Goal: Task Accomplishment & Management: Manage account settings

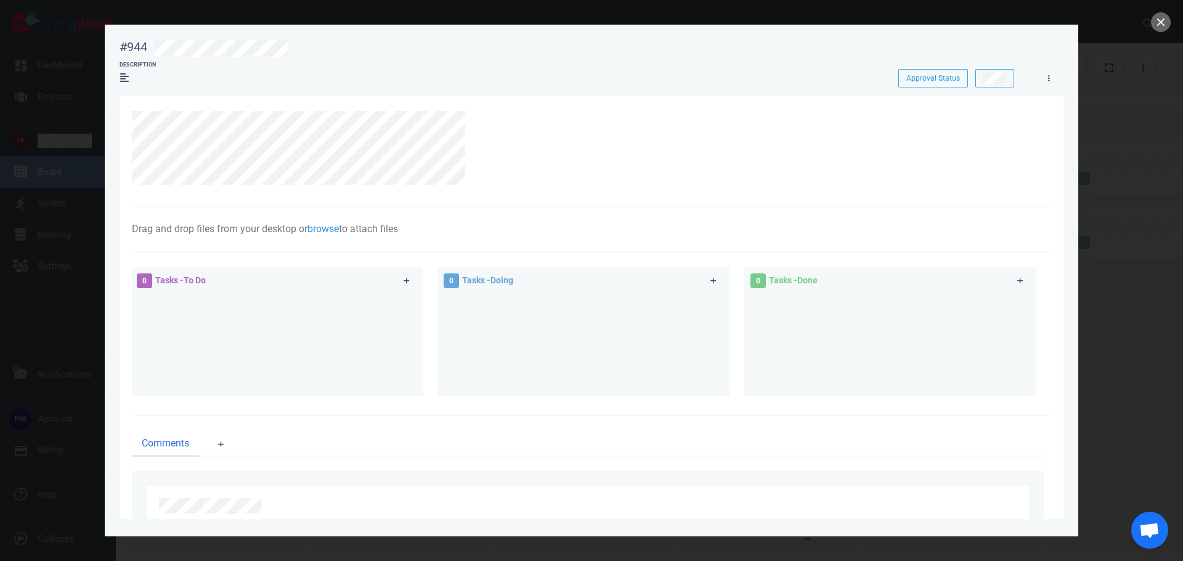
click at [83, 234] on div at bounding box center [591, 280] width 1183 height 561
click at [75, 230] on div at bounding box center [591, 280] width 1183 height 561
drag, startPoint x: 1157, startPoint y: 21, endPoint x: 1146, endPoint y: 28, distance: 13.3
click at [1157, 20] on button "close" at bounding box center [1161, 22] width 20 height 20
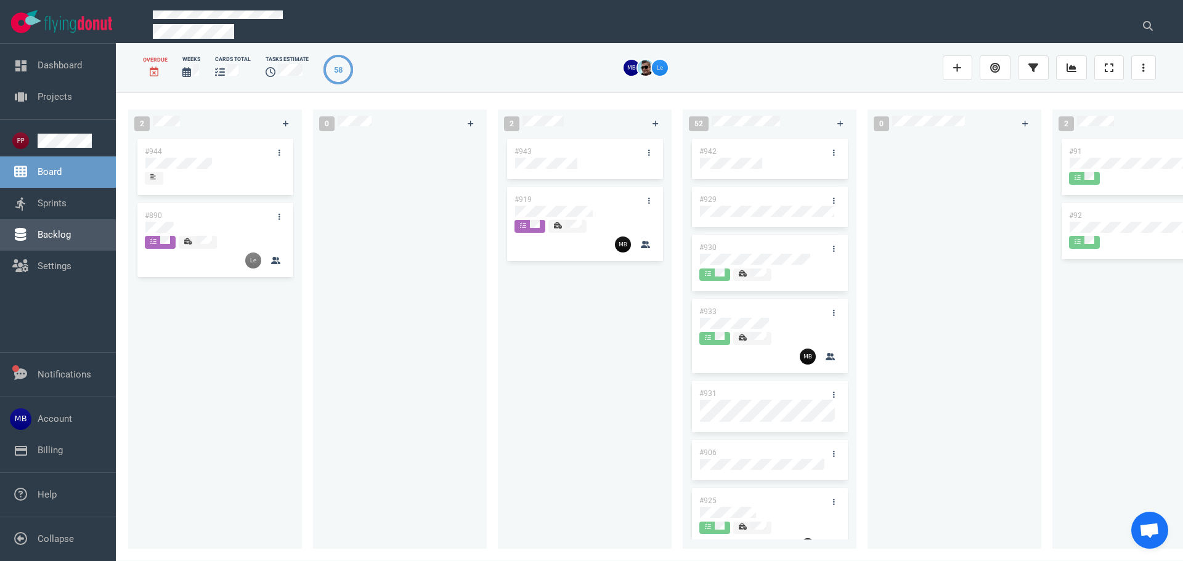
click at [55, 230] on link "Backlog" at bounding box center [54, 234] width 33 height 11
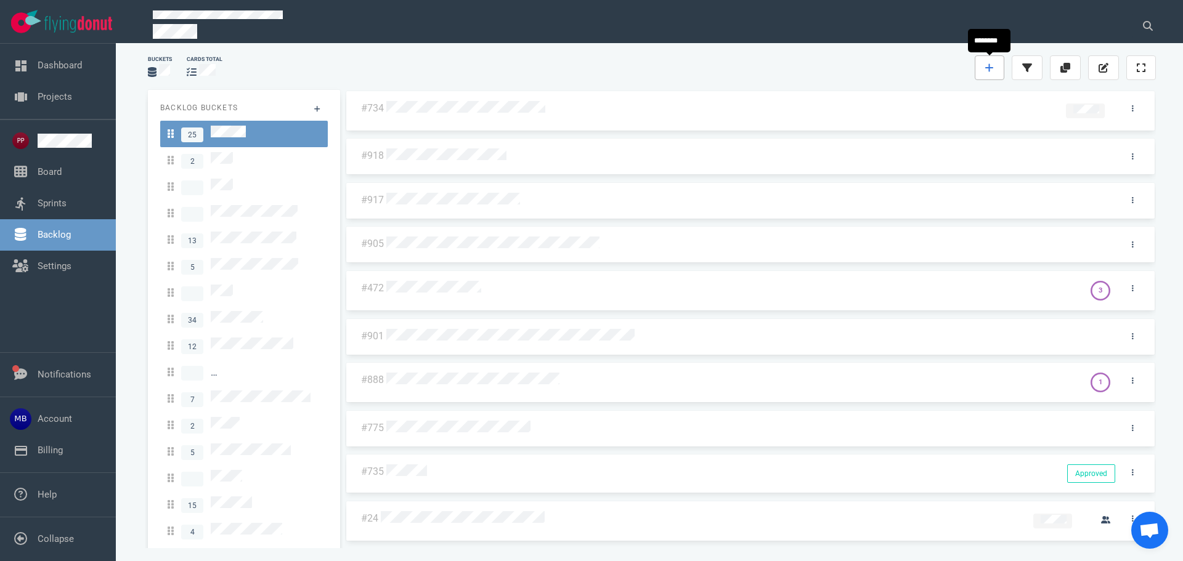
click at [987, 67] on icon at bounding box center [989, 68] width 9 height 10
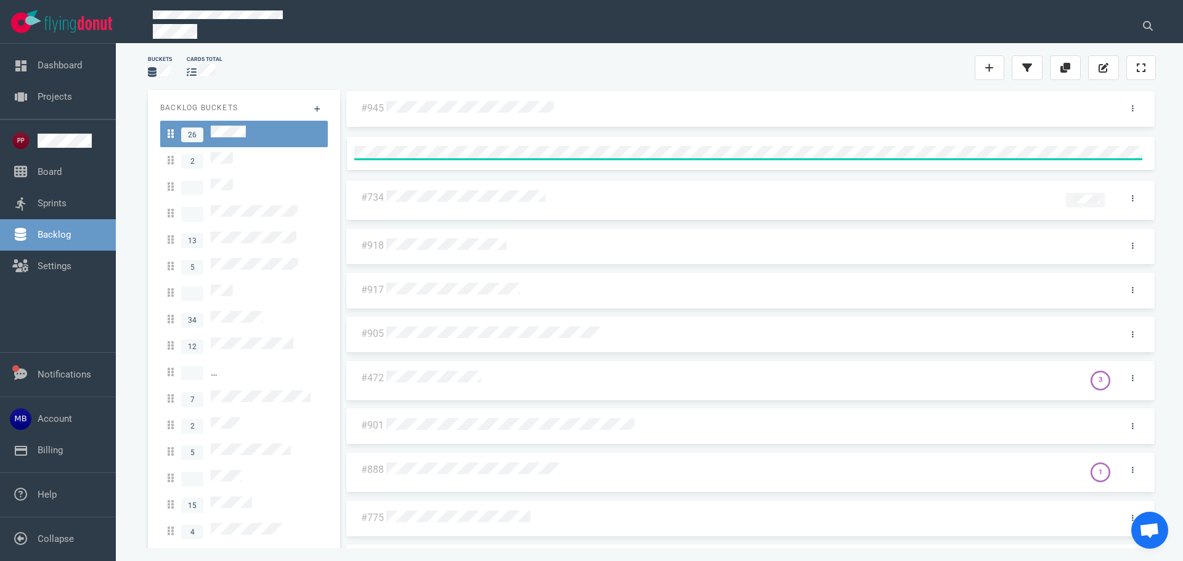
click at [563, 96] on div at bounding box center [749, 107] width 730 height 26
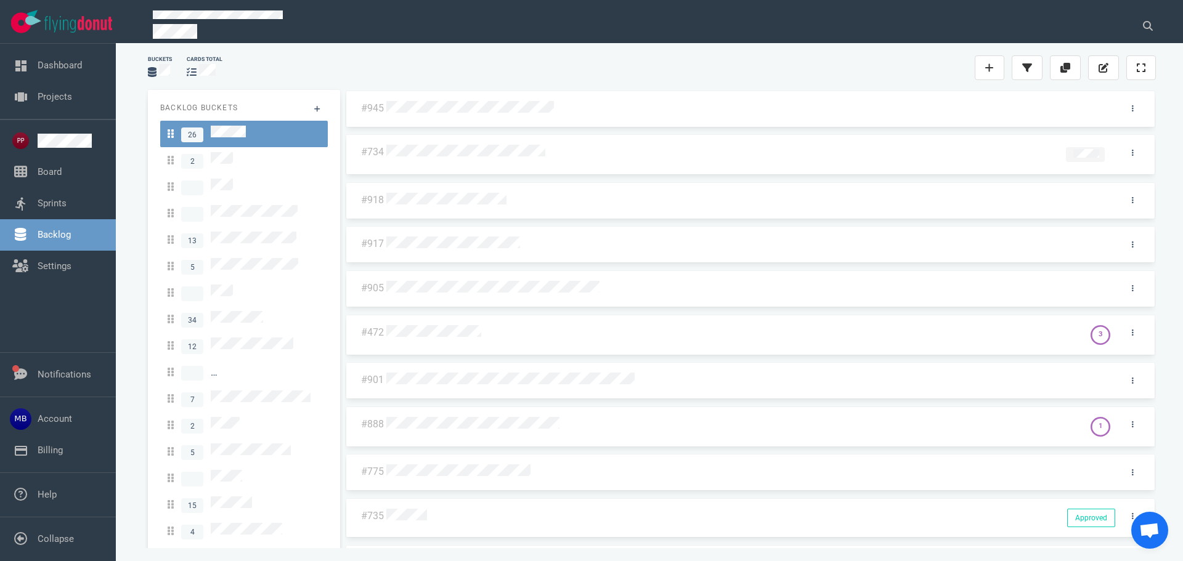
click at [562, 112] on div at bounding box center [747, 109] width 722 height 16
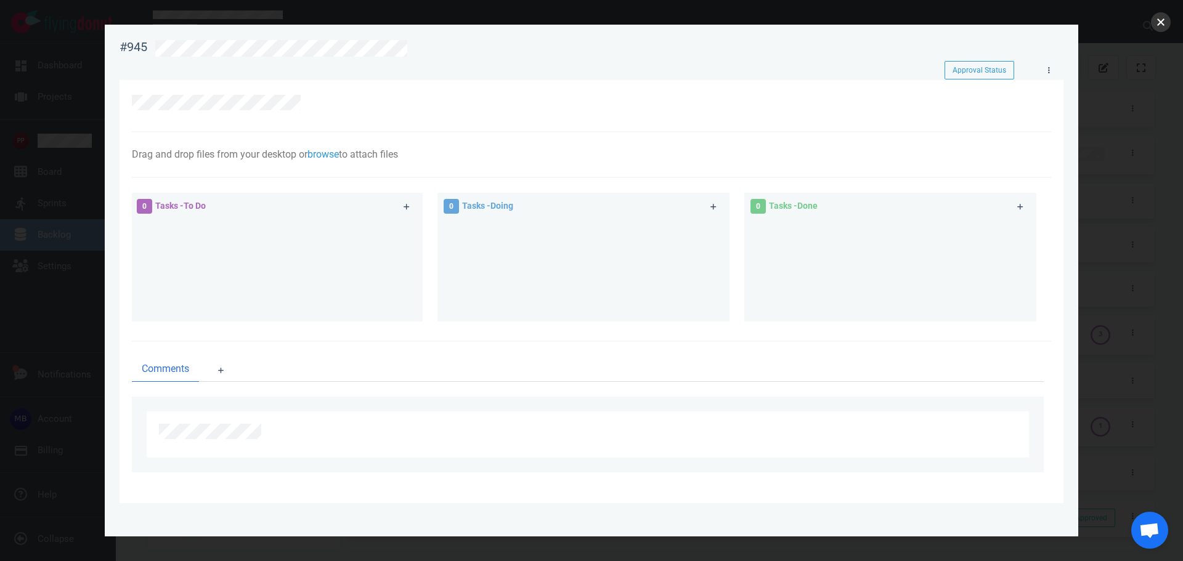
click at [1156, 26] on button "close" at bounding box center [1161, 22] width 20 height 20
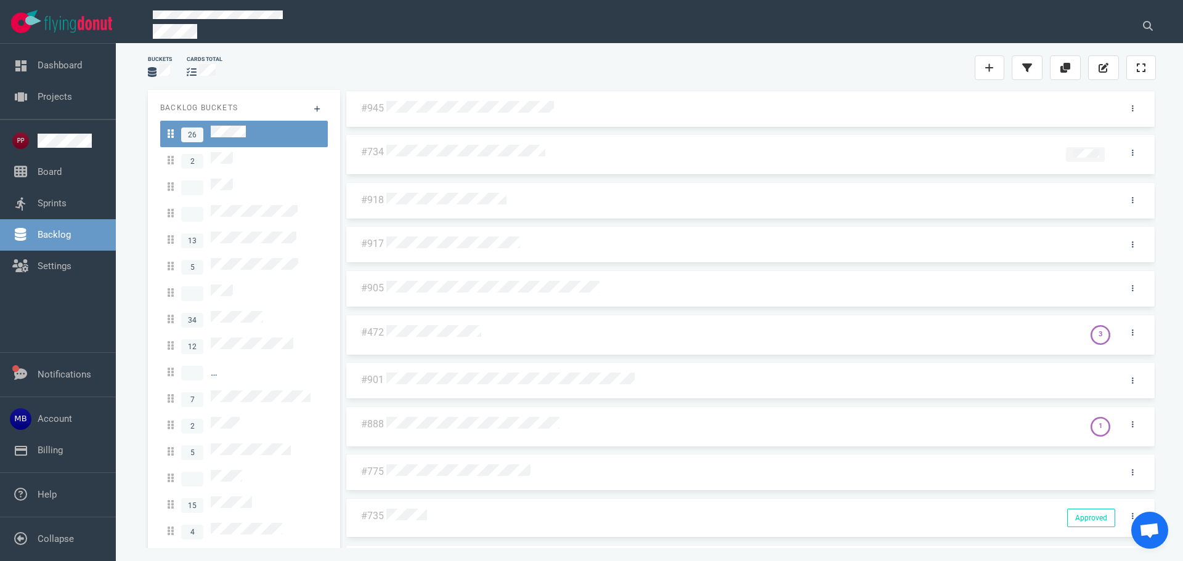
click at [438, 318] on div at bounding box center [733, 333] width 698 height 30
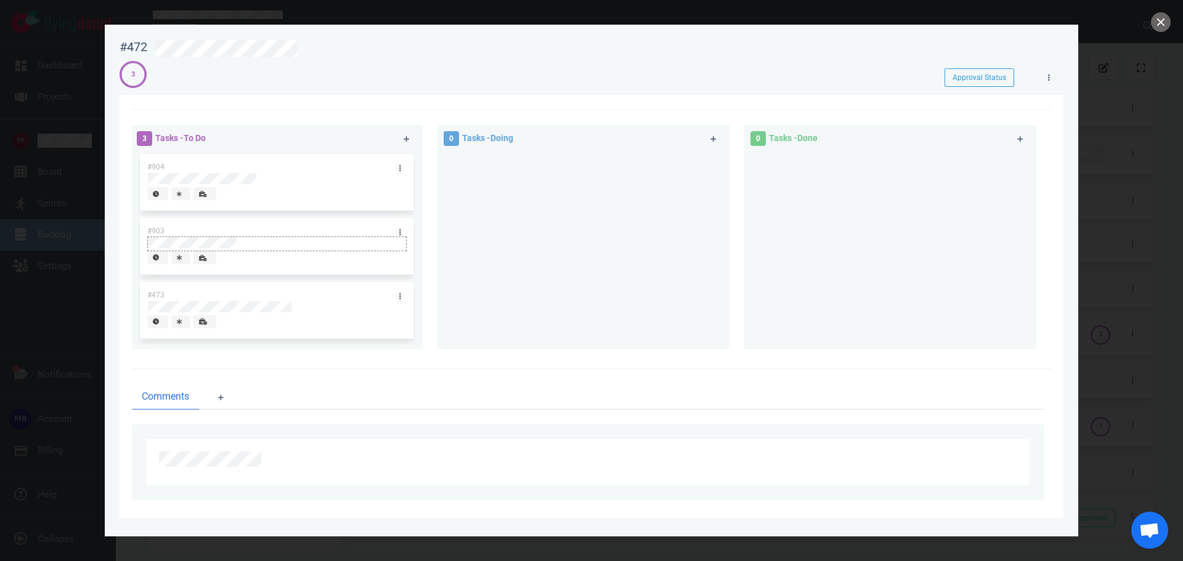
scroll to position [91, 0]
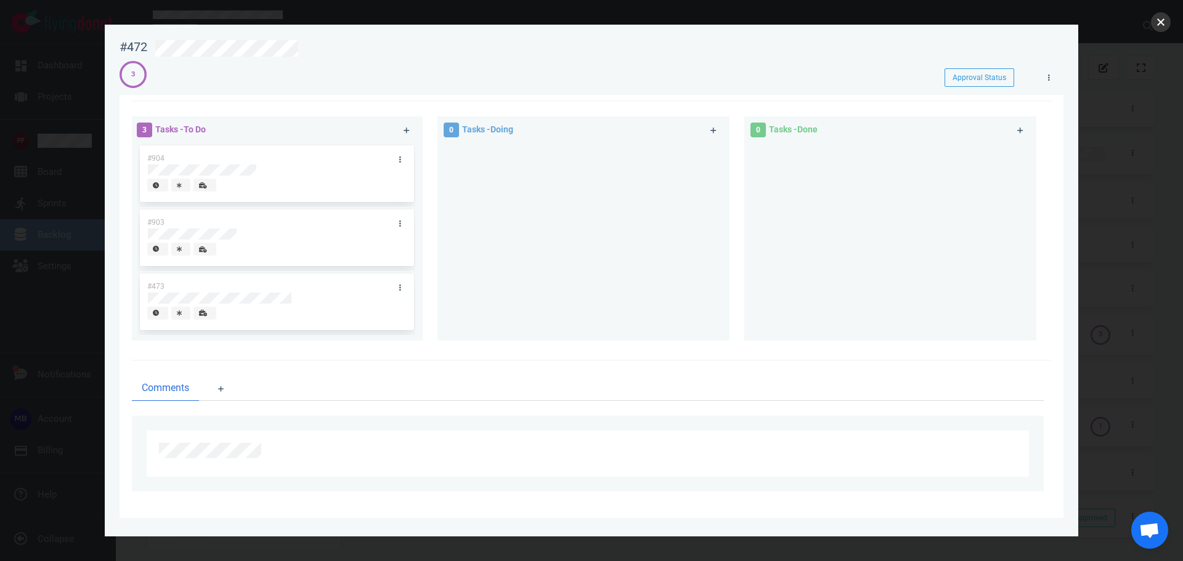
click at [1155, 22] on button "close" at bounding box center [1161, 22] width 20 height 20
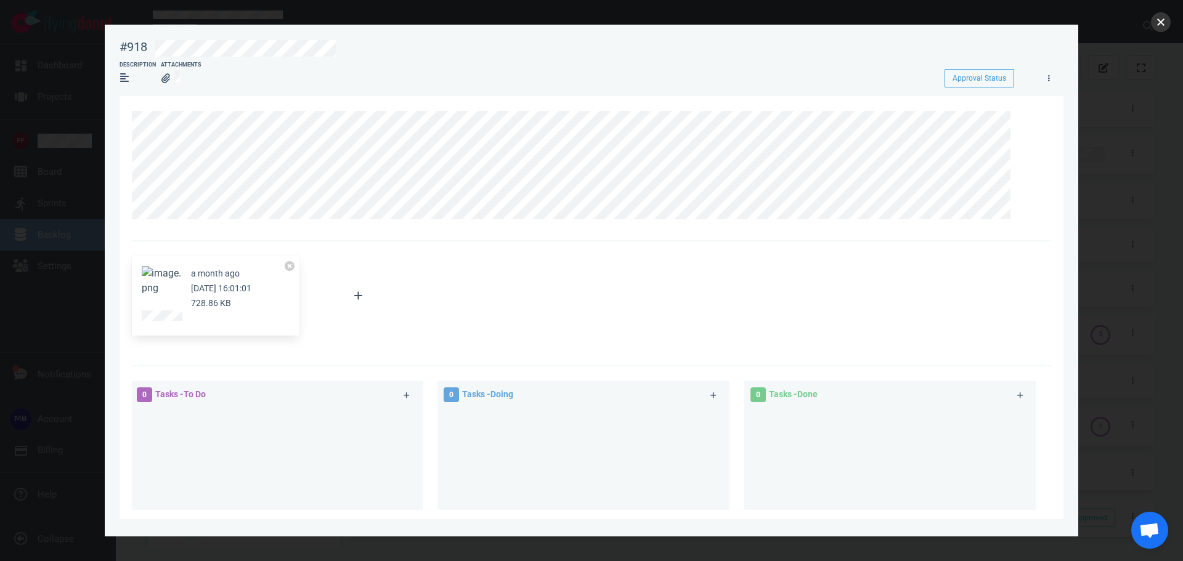
click at [1158, 22] on button "close" at bounding box center [1161, 22] width 20 height 20
drag, startPoint x: 277, startPoint y: 250, endPoint x: 277, endPoint y: 242, distance: 7.4
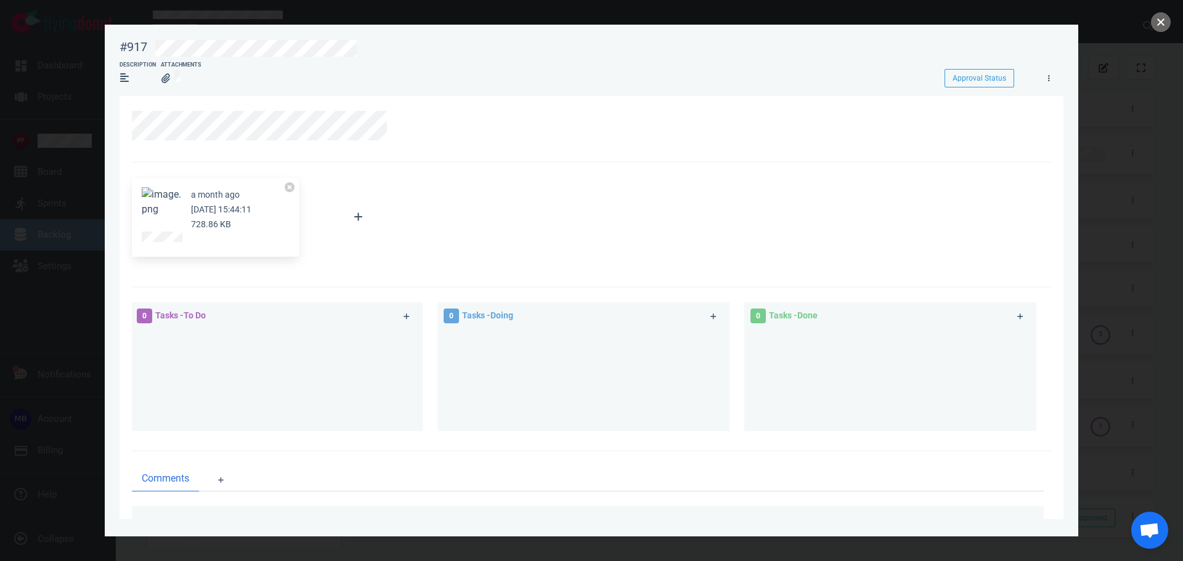
click at [1164, 23] on button "close" at bounding box center [1161, 22] width 20 height 20
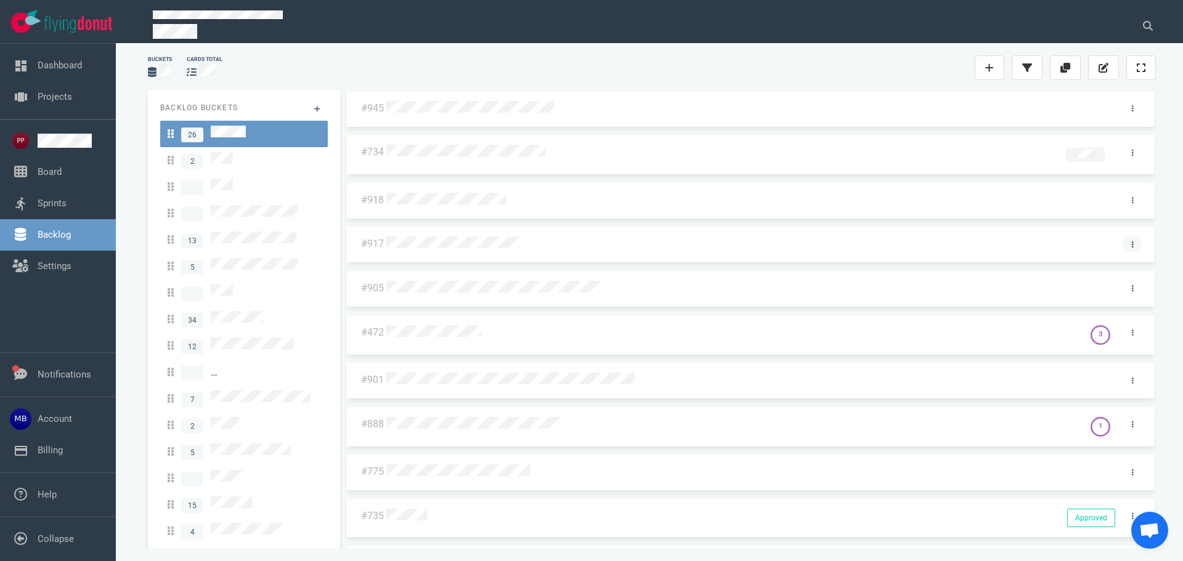
click at [1128, 247] on link at bounding box center [1133, 244] width 20 height 15
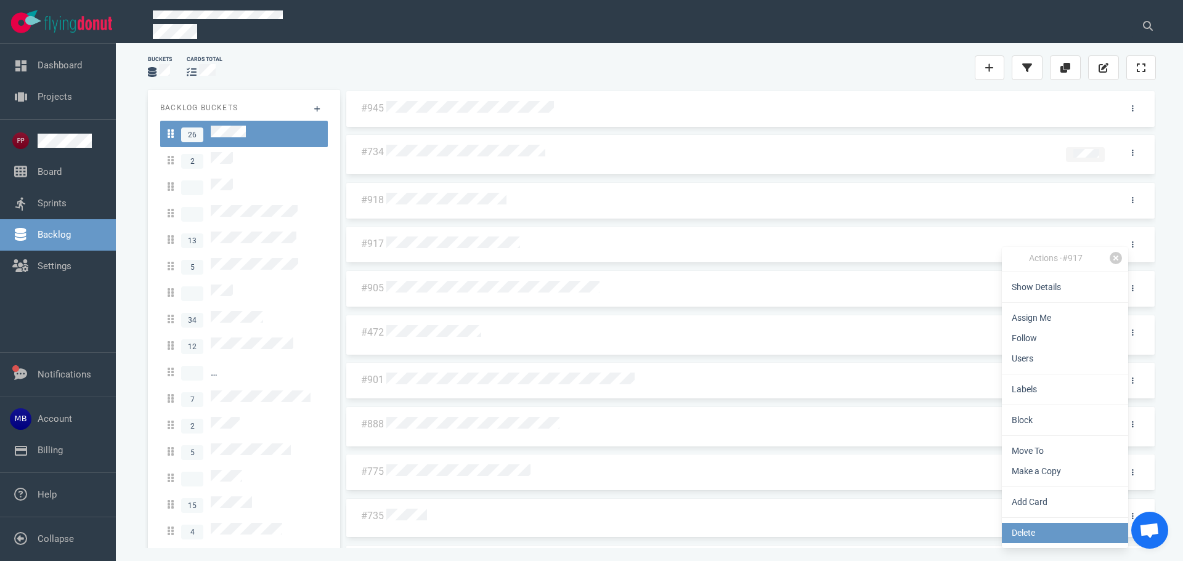
click at [1037, 528] on link "Delete" at bounding box center [1065, 533] width 126 height 20
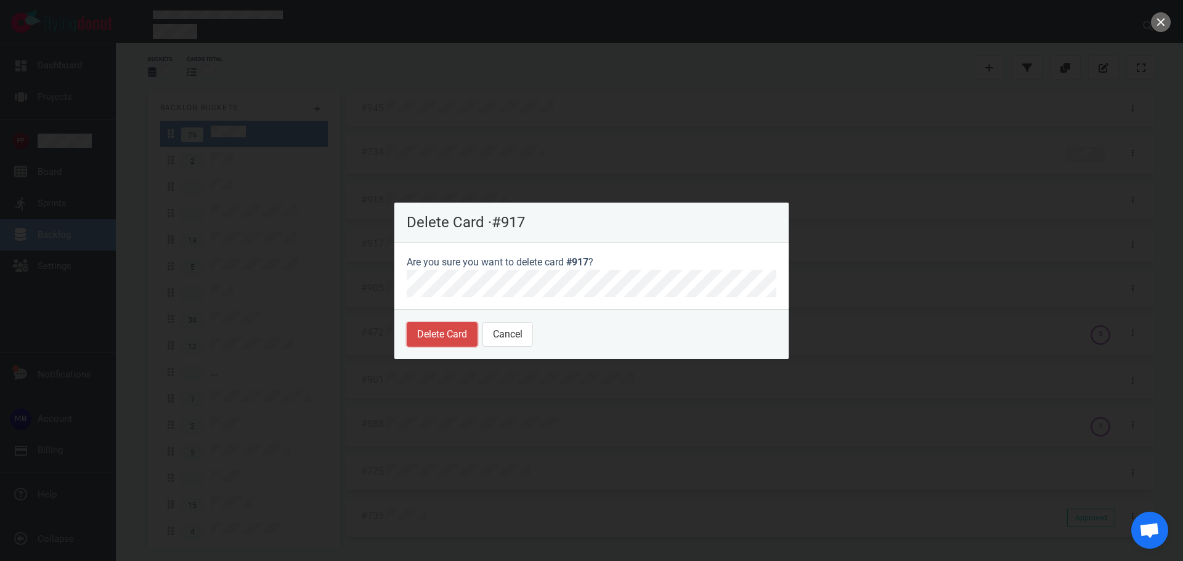
click at [430, 335] on button "Delete Card" at bounding box center [442, 334] width 71 height 25
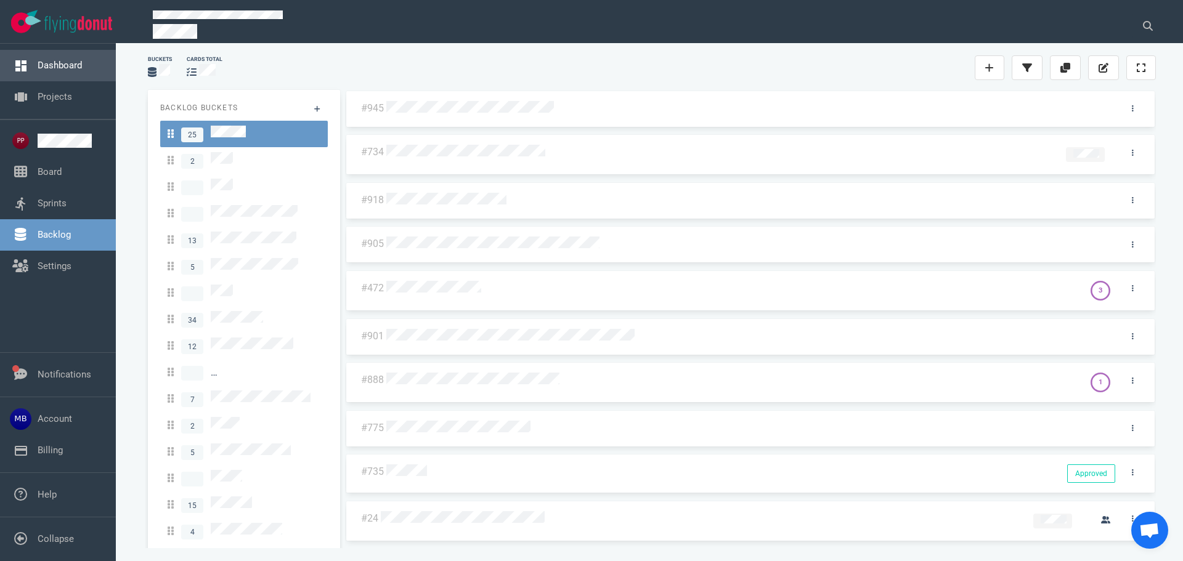
click at [59, 62] on link "Dashboard" at bounding box center [60, 65] width 44 height 11
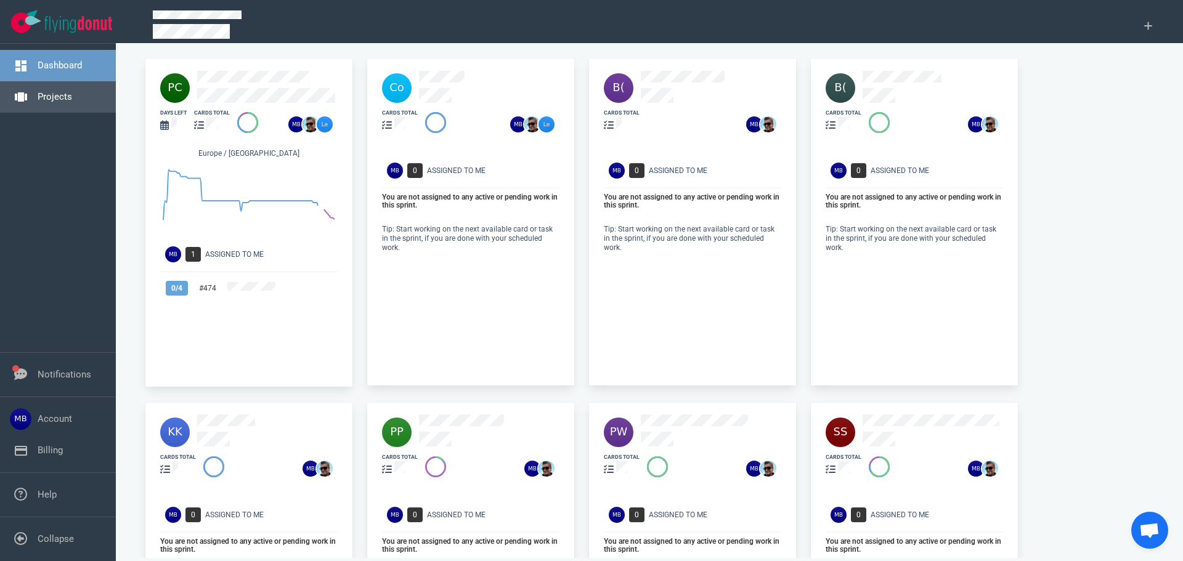
click at [49, 102] on link "Projects" at bounding box center [55, 96] width 35 height 11
